Goal: Information Seeking & Learning: Find contact information

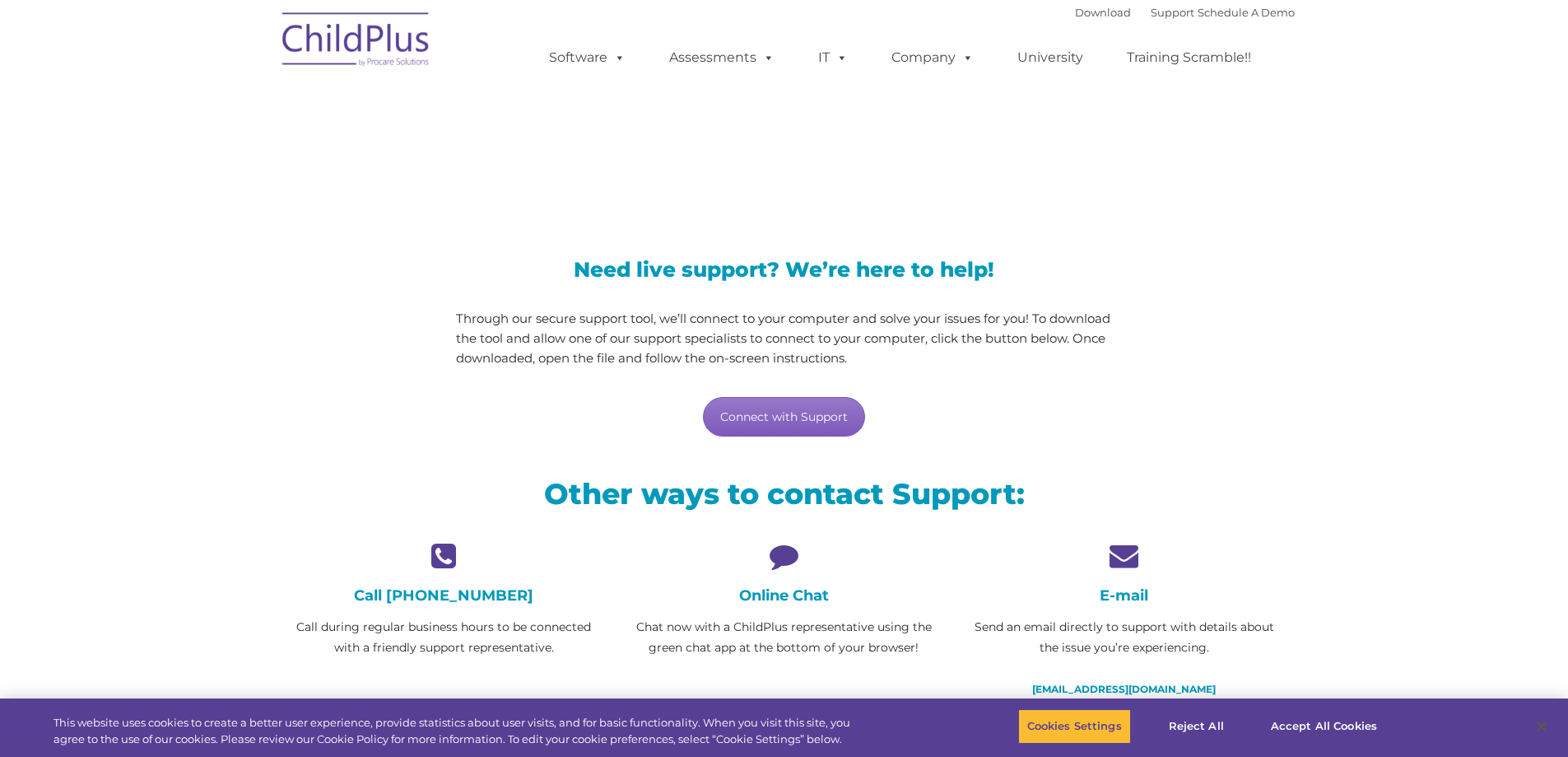
click at [835, 417] on link "Connect with Support" at bounding box center [784, 417] width 162 height 40
click at [763, 406] on link "Connect with Support" at bounding box center [784, 417] width 162 height 40
click at [1143, 20] on div "Download Support | Schedule A Demo " at bounding box center [1185, 12] width 220 height 25
click at [1153, 10] on link "Support" at bounding box center [1173, 12] width 44 height 13
